Goal: Check status: Verify the current state of an ongoing process or item

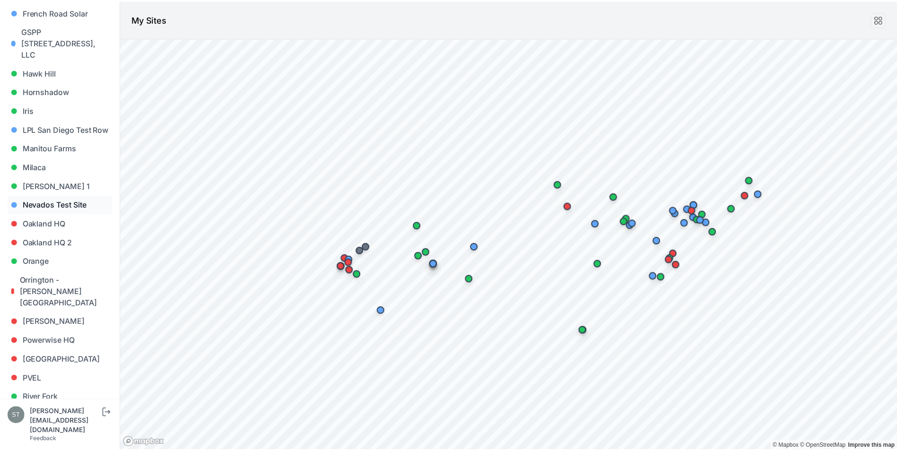
scroll to position [520, 0]
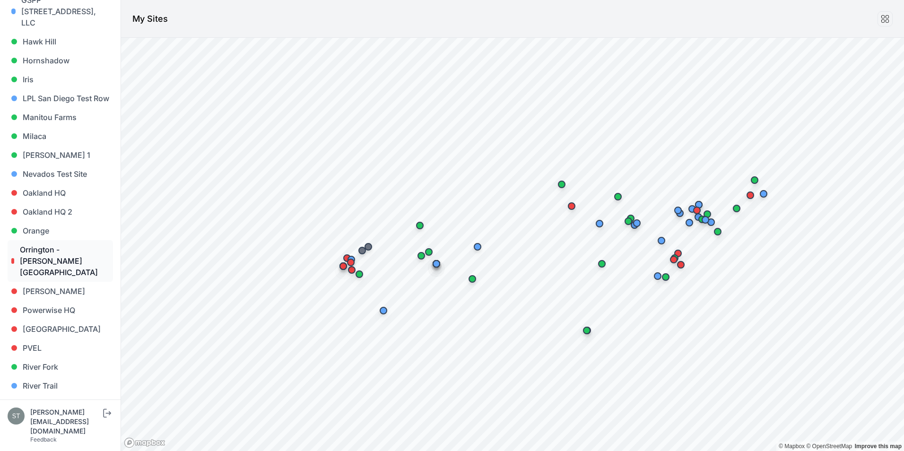
click at [61, 240] on link "Orrington - [PERSON_NAME][GEOGRAPHIC_DATA]" at bounding box center [60, 261] width 105 height 42
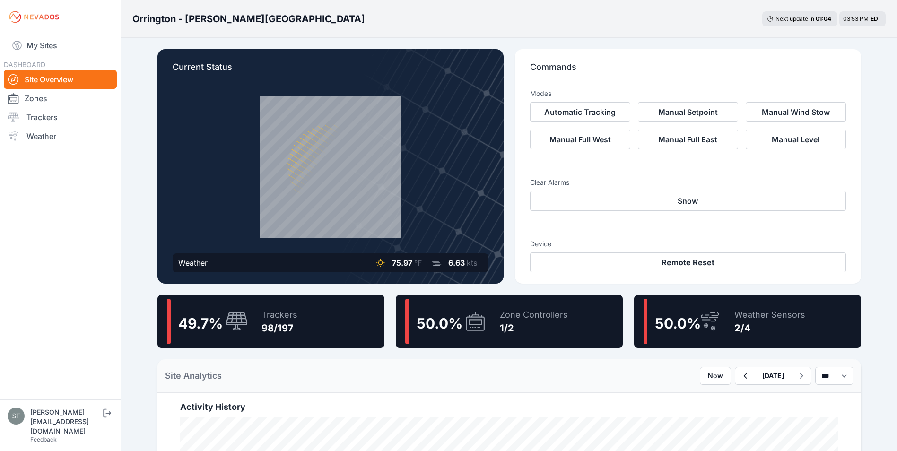
click at [232, 329] on icon at bounding box center [237, 322] width 23 height 20
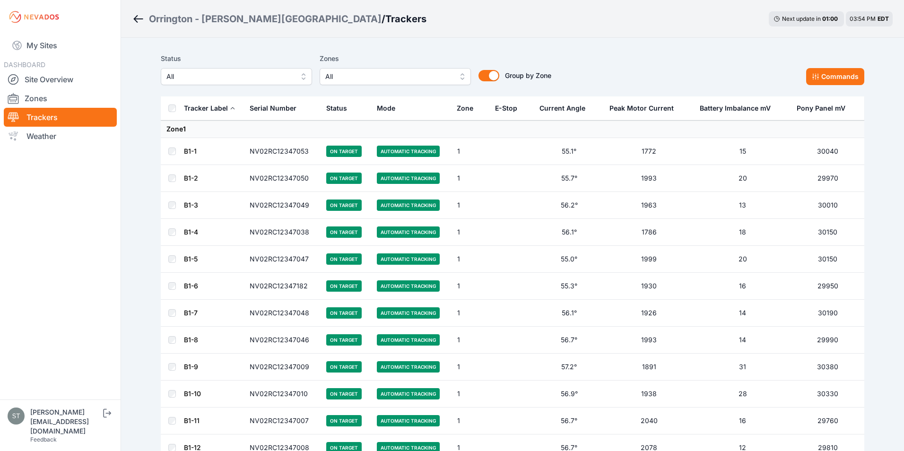
click at [227, 83] on button "All" at bounding box center [236, 76] width 151 height 17
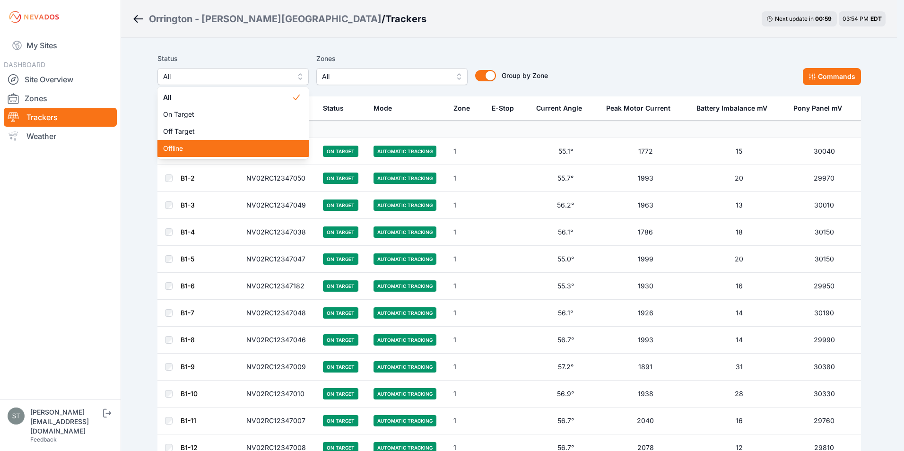
click at [184, 144] on span "Offline" at bounding box center [227, 148] width 129 height 9
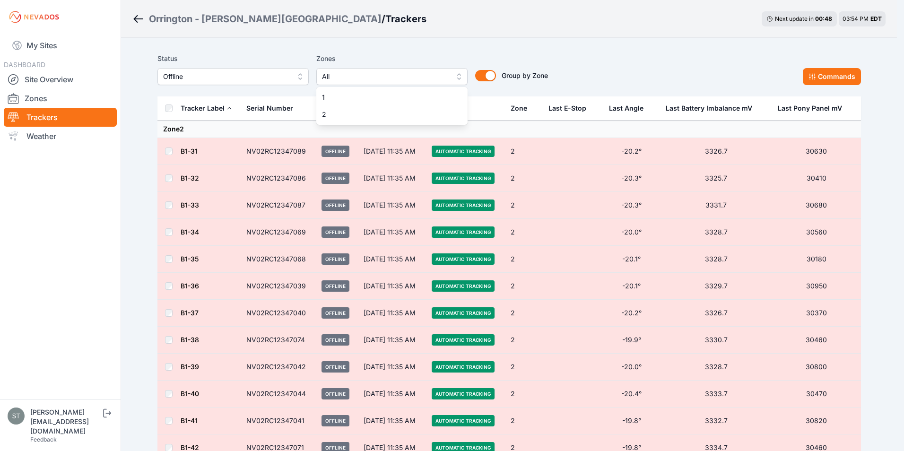
click at [359, 77] on span "All" at bounding box center [385, 76] width 127 height 11
click at [336, 95] on span "1" at bounding box center [386, 97] width 129 height 9
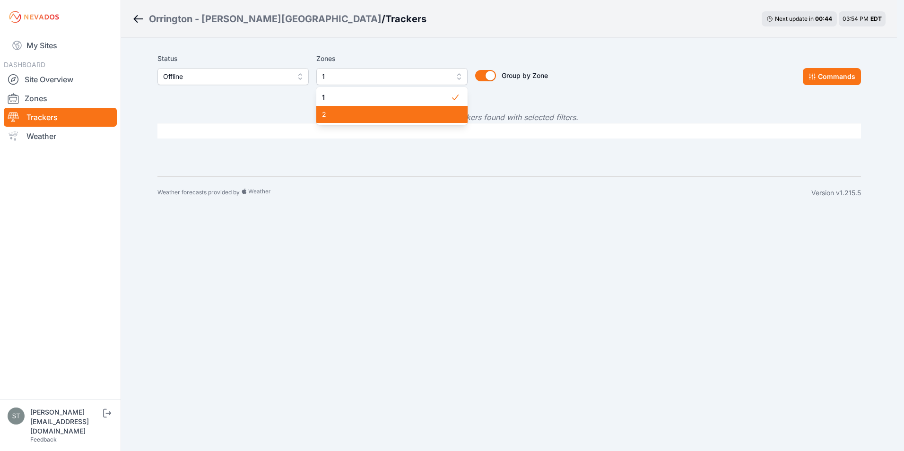
click at [348, 114] on span "2" at bounding box center [386, 114] width 129 height 9
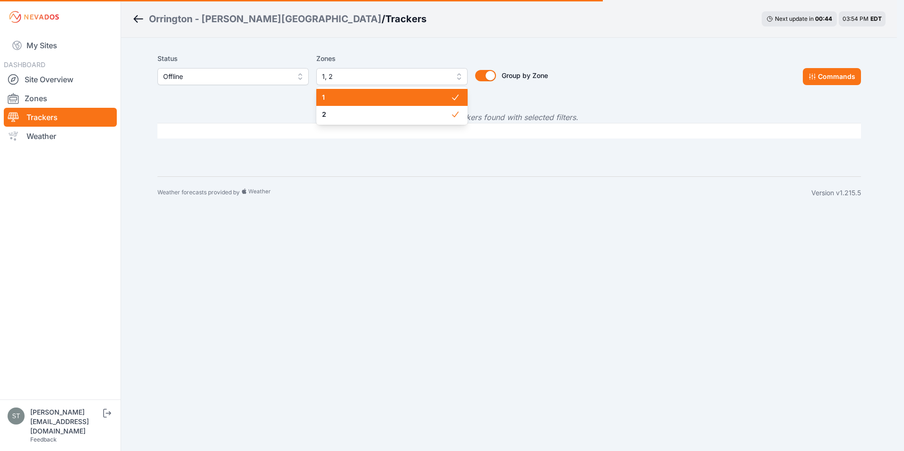
click at [343, 97] on span "1" at bounding box center [386, 97] width 129 height 9
click at [344, 54] on div "Zones 2 1 2" at bounding box center [391, 69] width 151 height 32
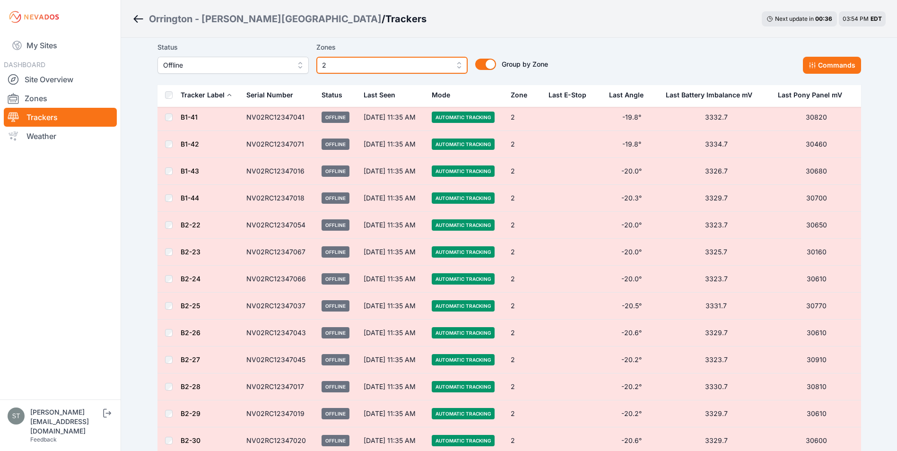
scroll to position [284, 0]
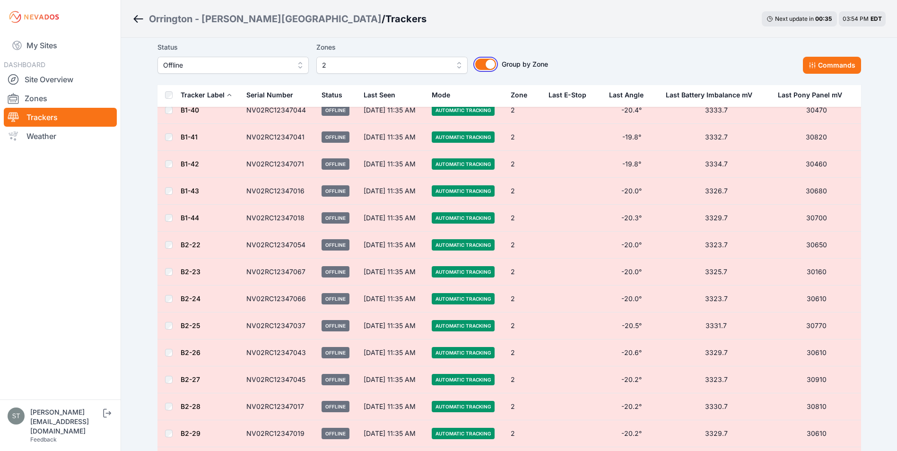
click at [486, 64] on button "Group by Zone" at bounding box center [485, 64] width 21 height 11
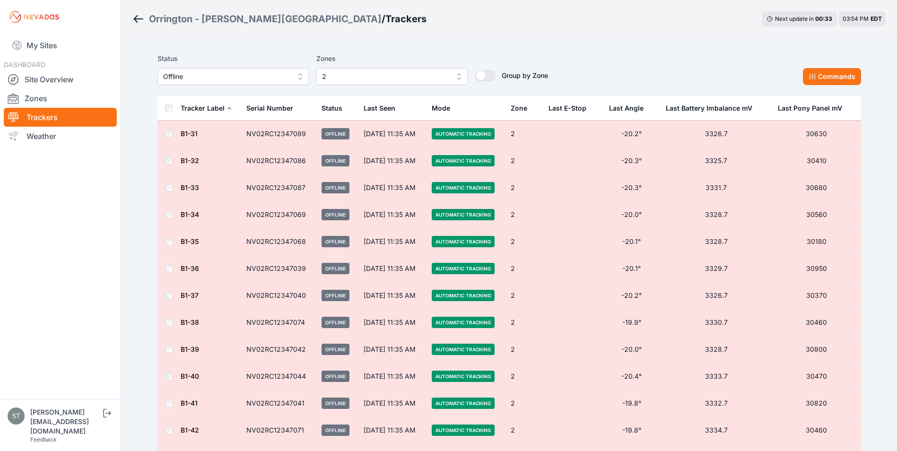
click at [370, 110] on div "Last Seen" at bounding box center [392, 108] width 57 height 23
click at [373, 112] on div "Last Seen" at bounding box center [392, 108] width 57 height 23
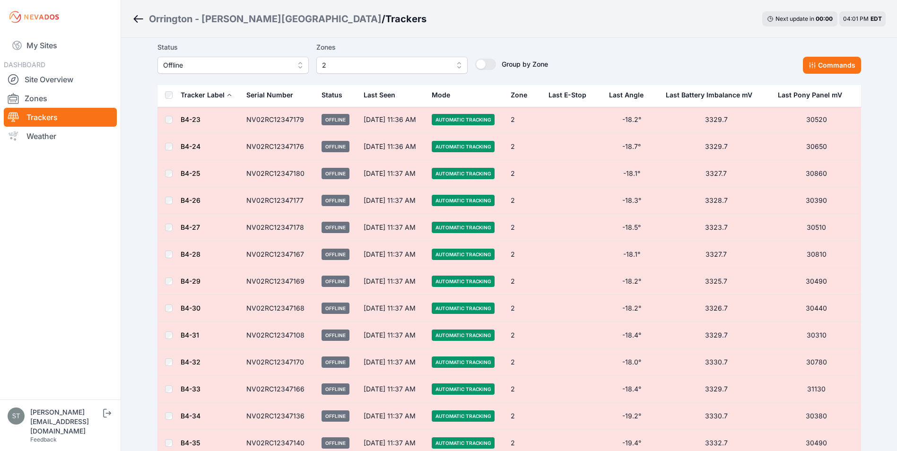
scroll to position [2008, 0]
